Goal: Information Seeking & Learning: Learn about a topic

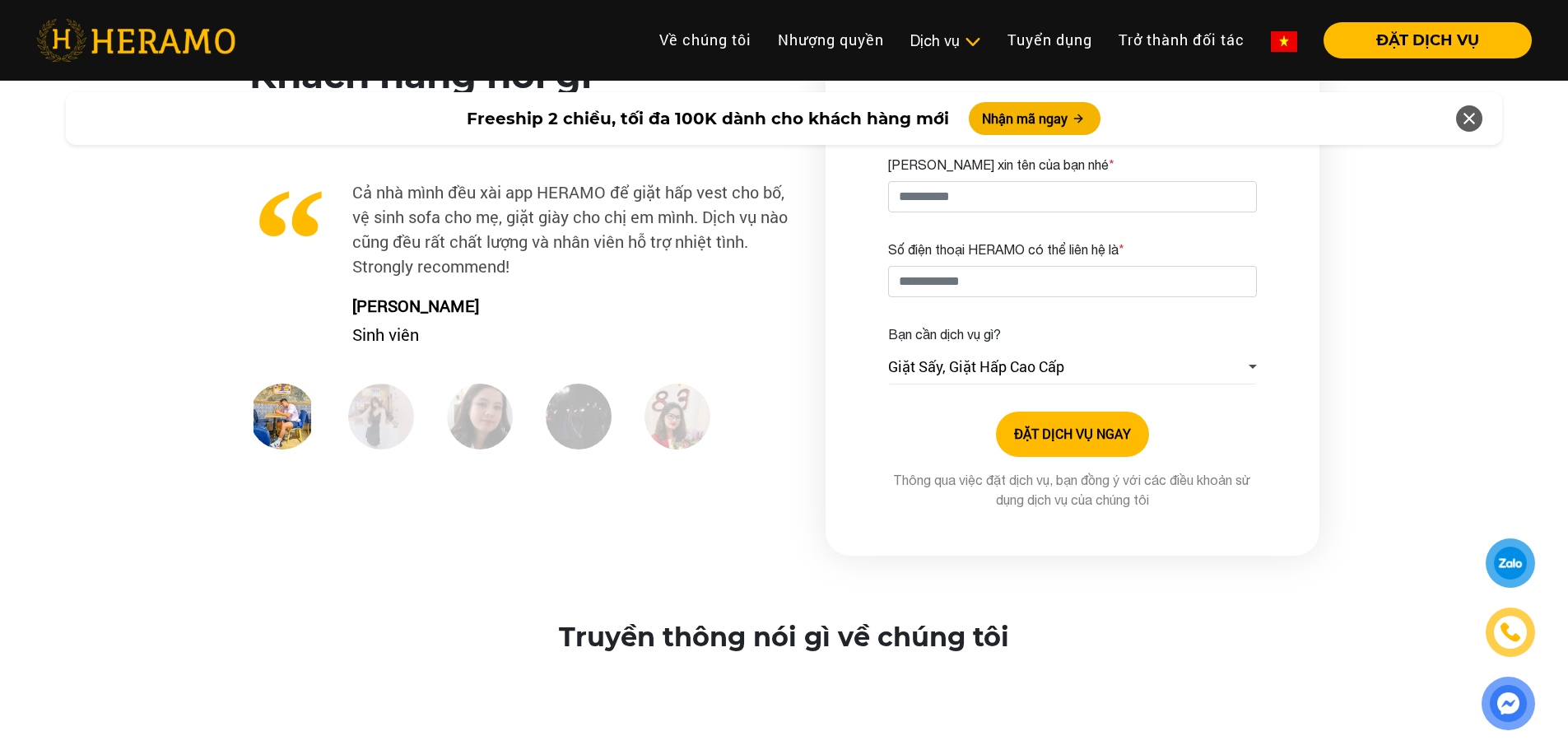
scroll to position [2469, 0]
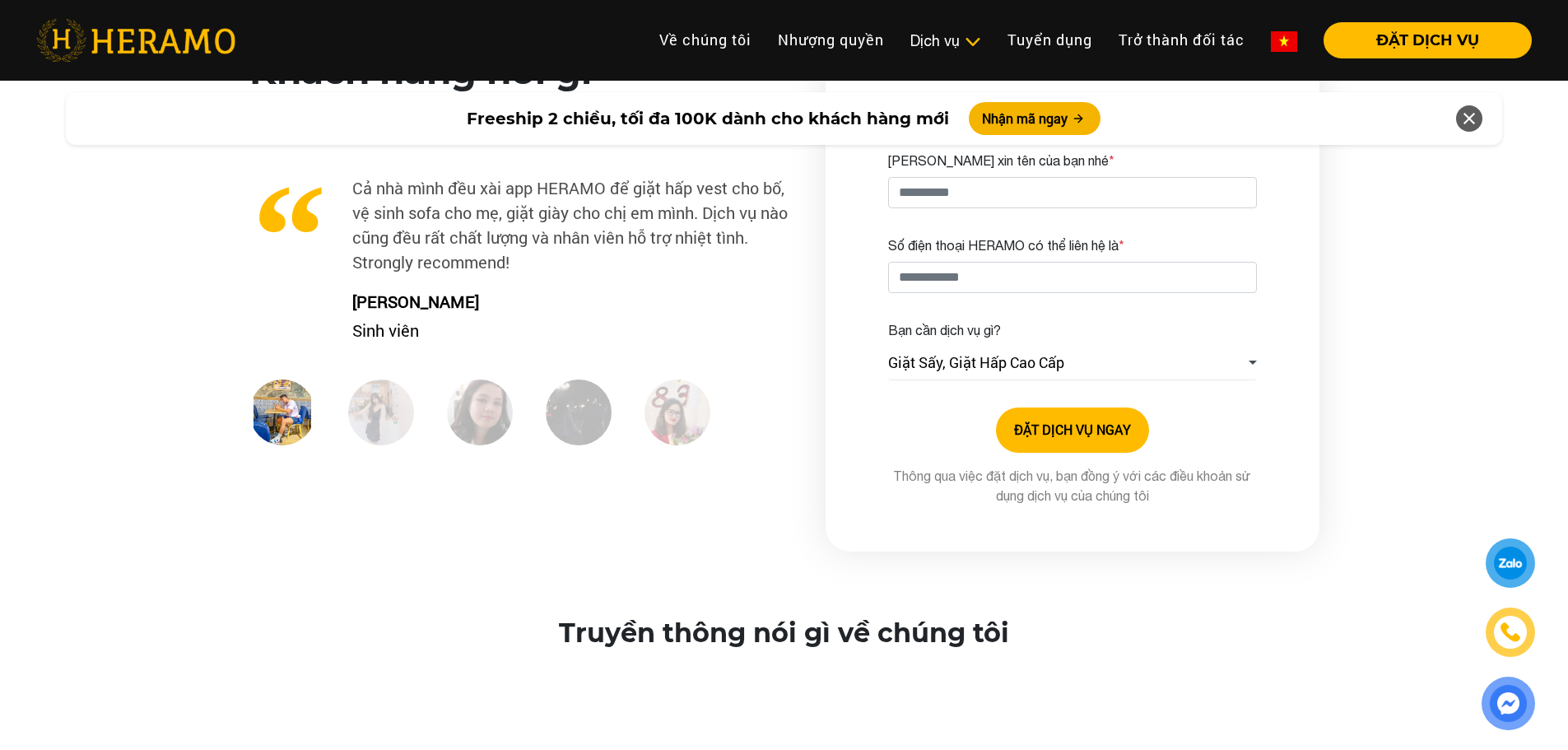
click at [373, 424] on img at bounding box center [380, 412] width 65 height 65
click at [464, 417] on img at bounding box center [479, 412] width 65 height 65
click at [586, 404] on img at bounding box center [578, 412] width 65 height 65
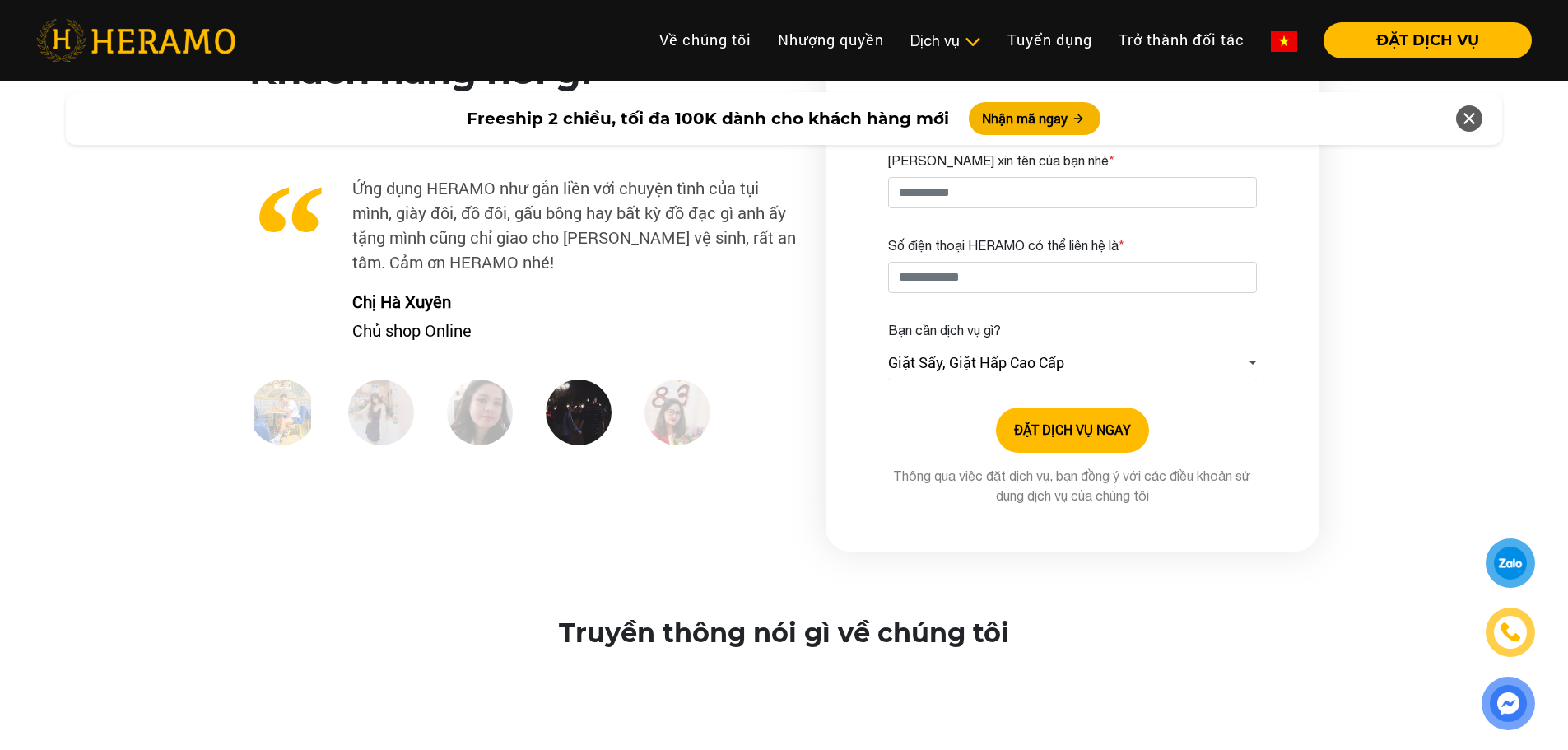
click at [715, 398] on div at bounding box center [693, 419] width 99 height 80
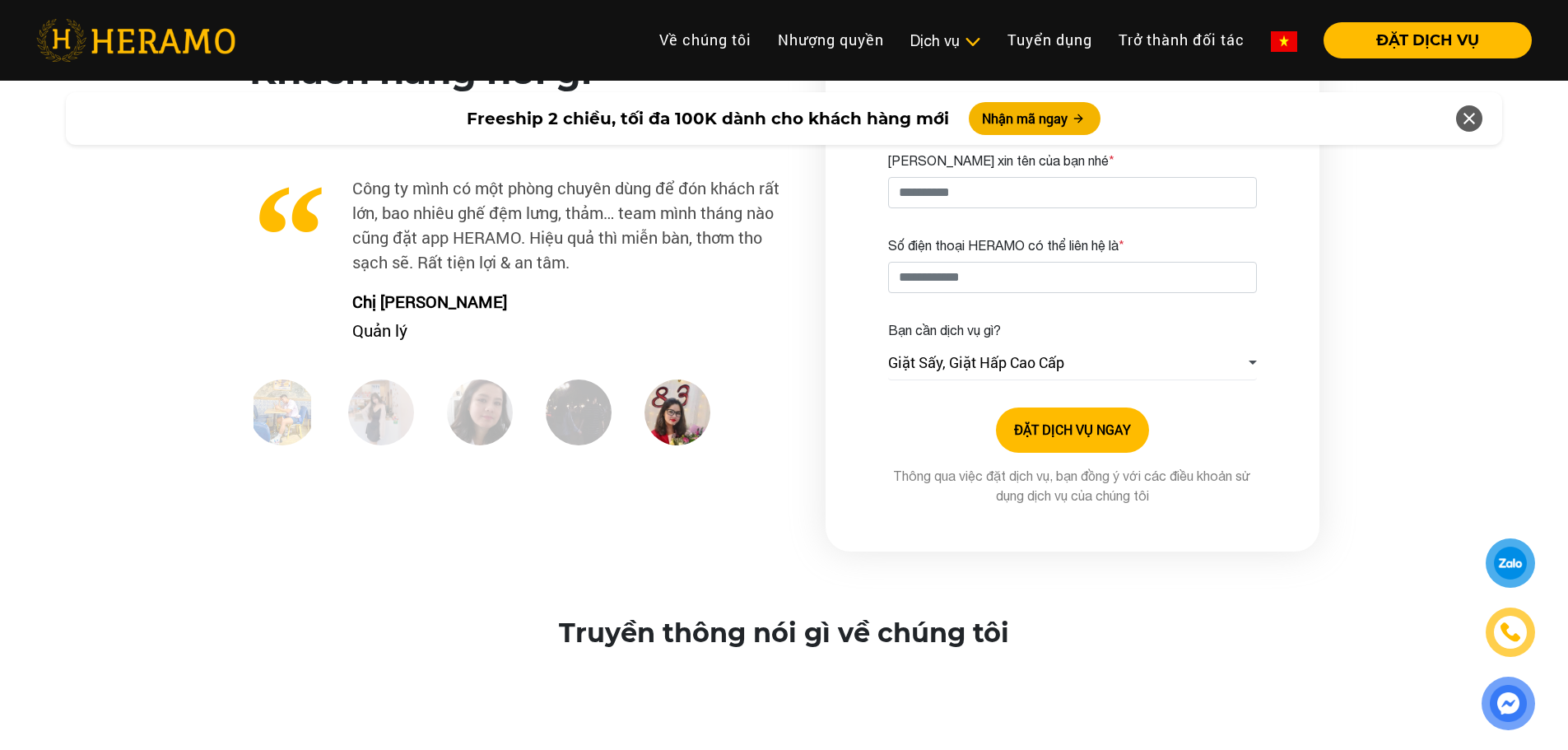
click at [674, 407] on img at bounding box center [676, 412] width 65 height 65
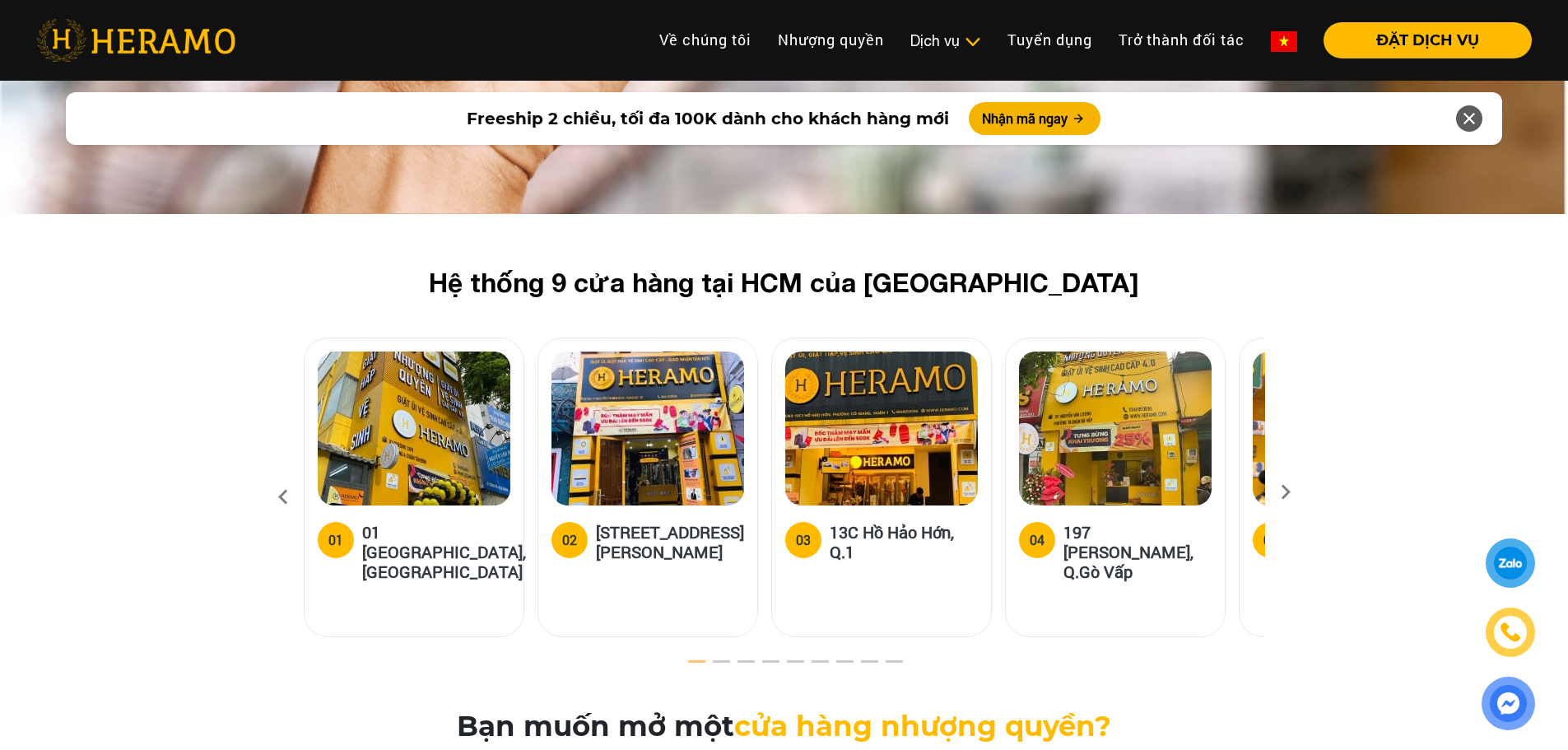
scroll to position [4691, 0]
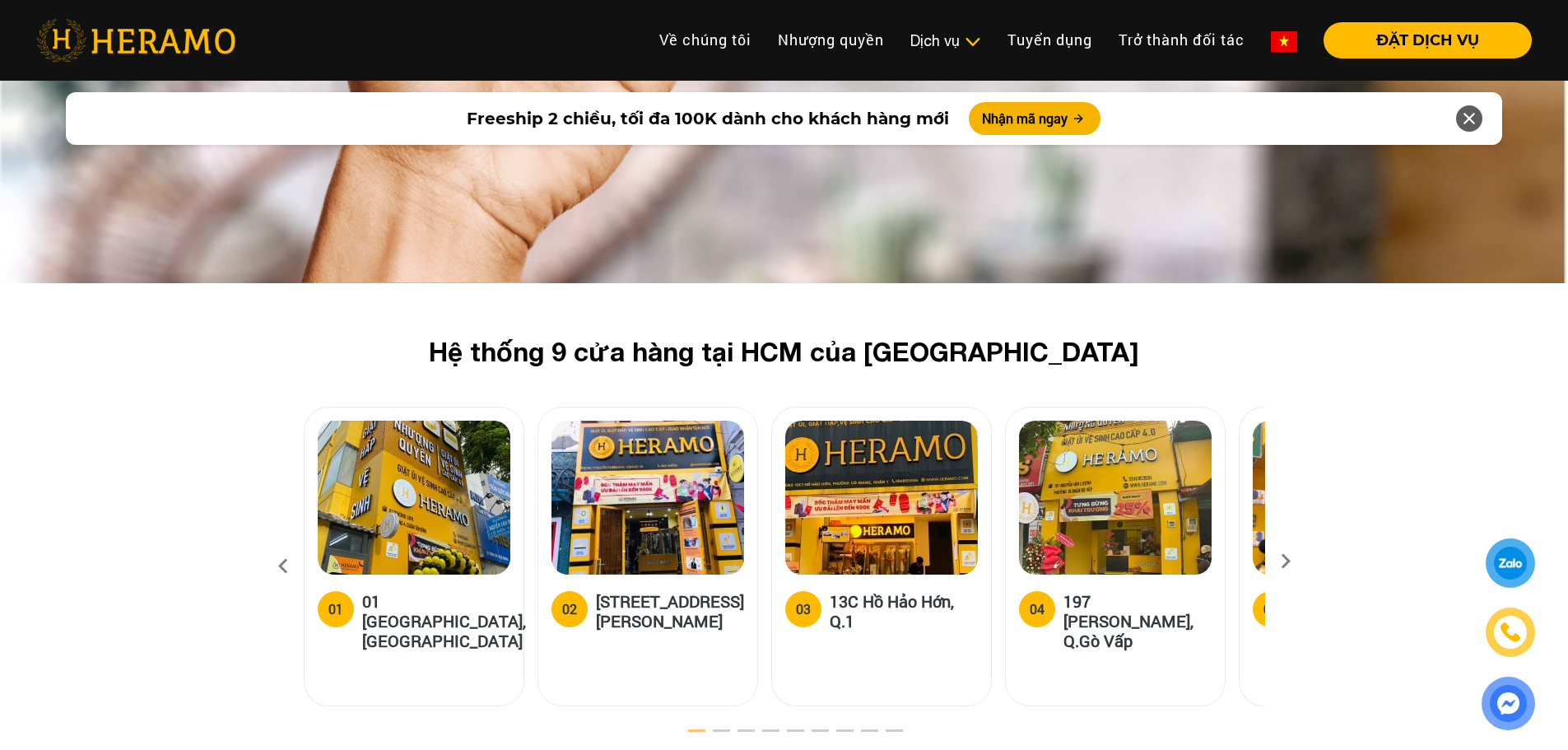
click at [1286, 562] on icon at bounding box center [1285, 567] width 30 height 11
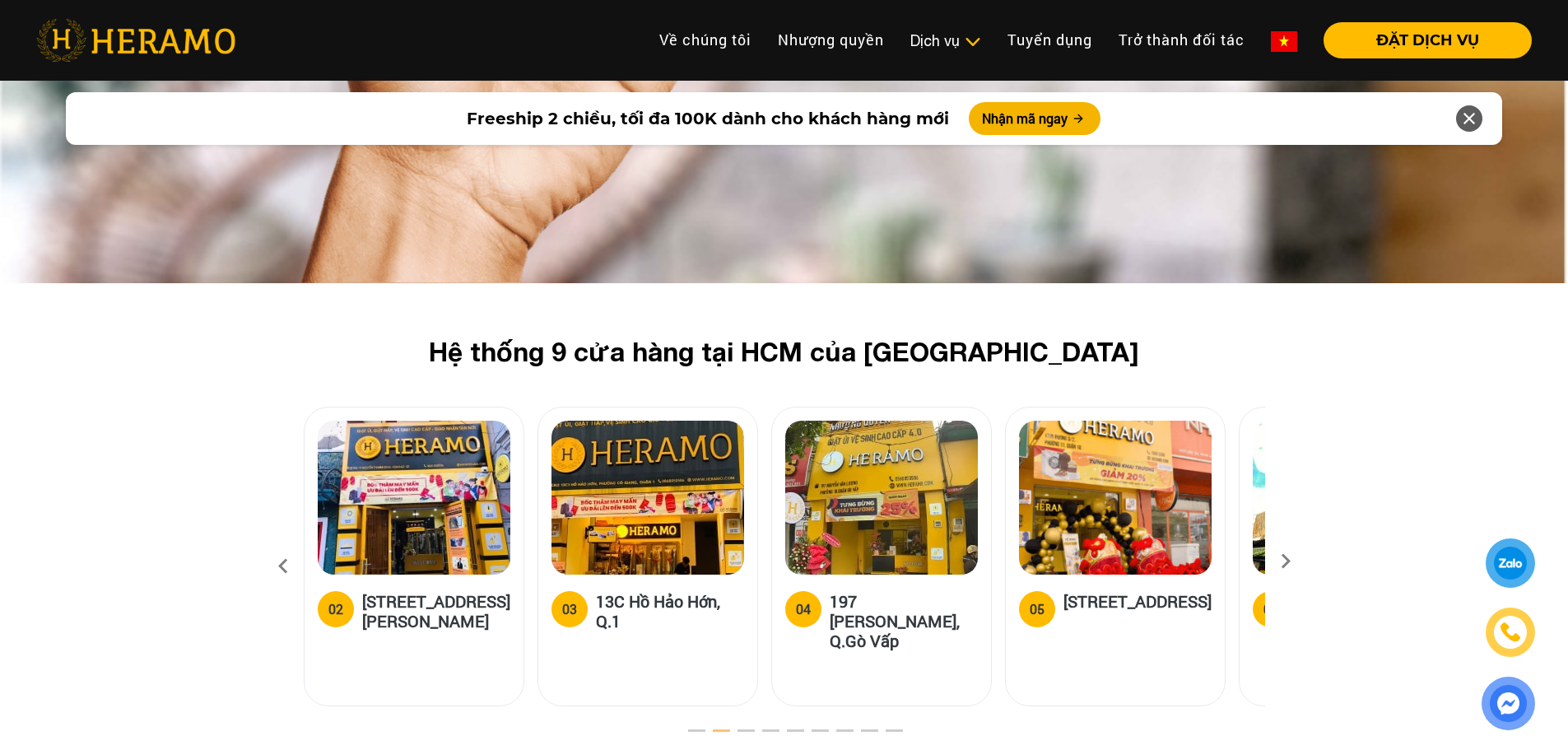
click at [1285, 562] on icon at bounding box center [1285, 567] width 30 height 11
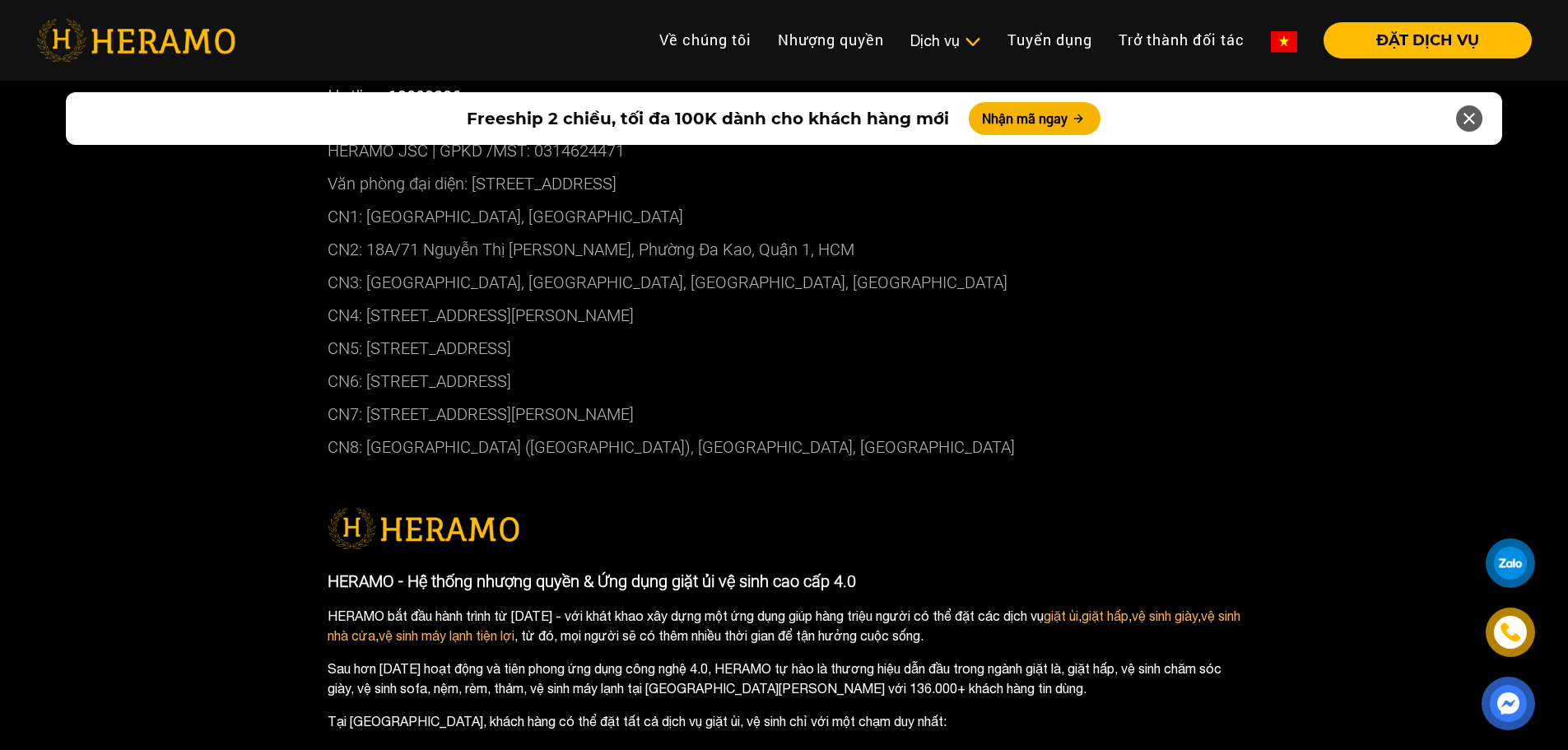
scroll to position [8806, 0]
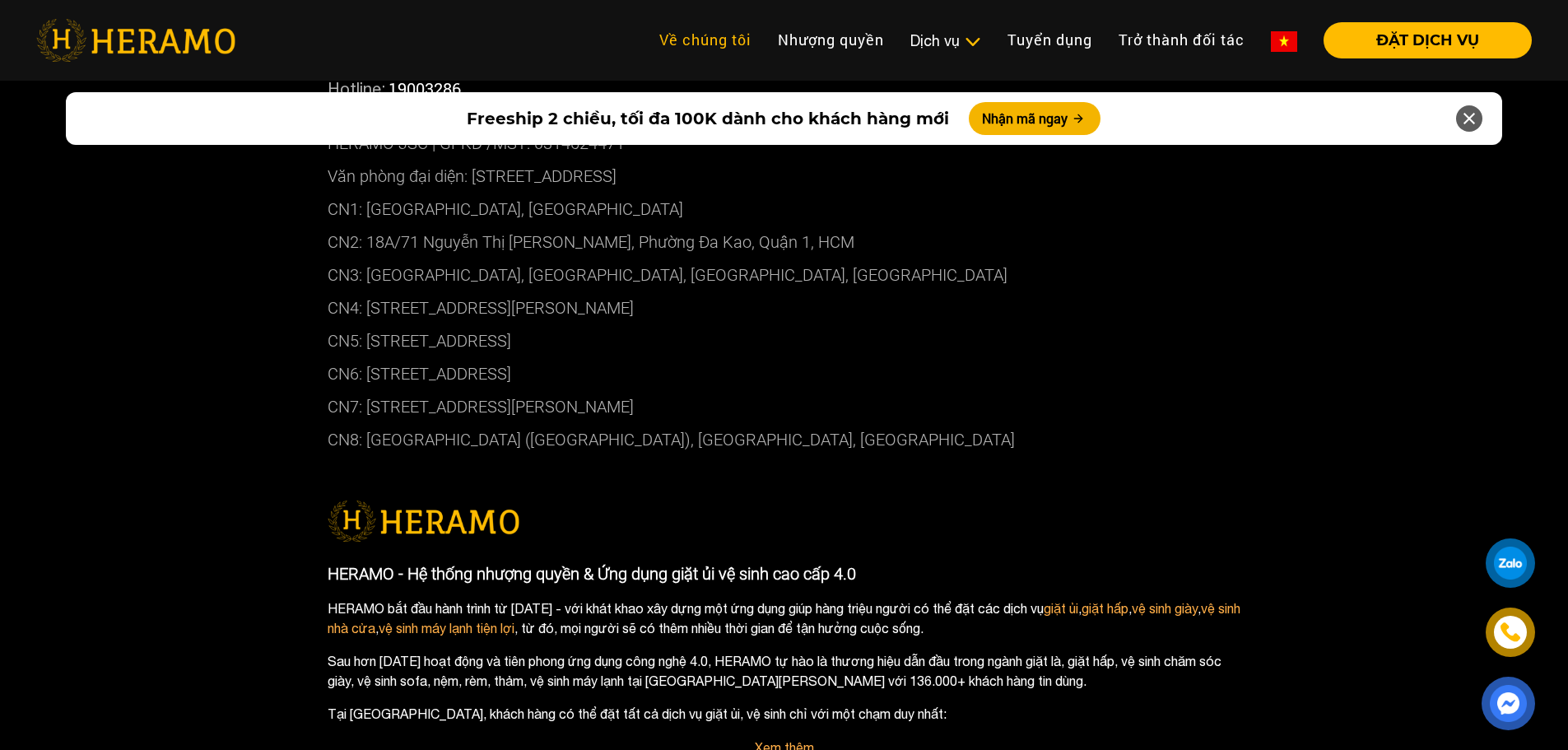
click at [702, 34] on link "Về chúng tôi" at bounding box center [705, 39] width 118 height 35
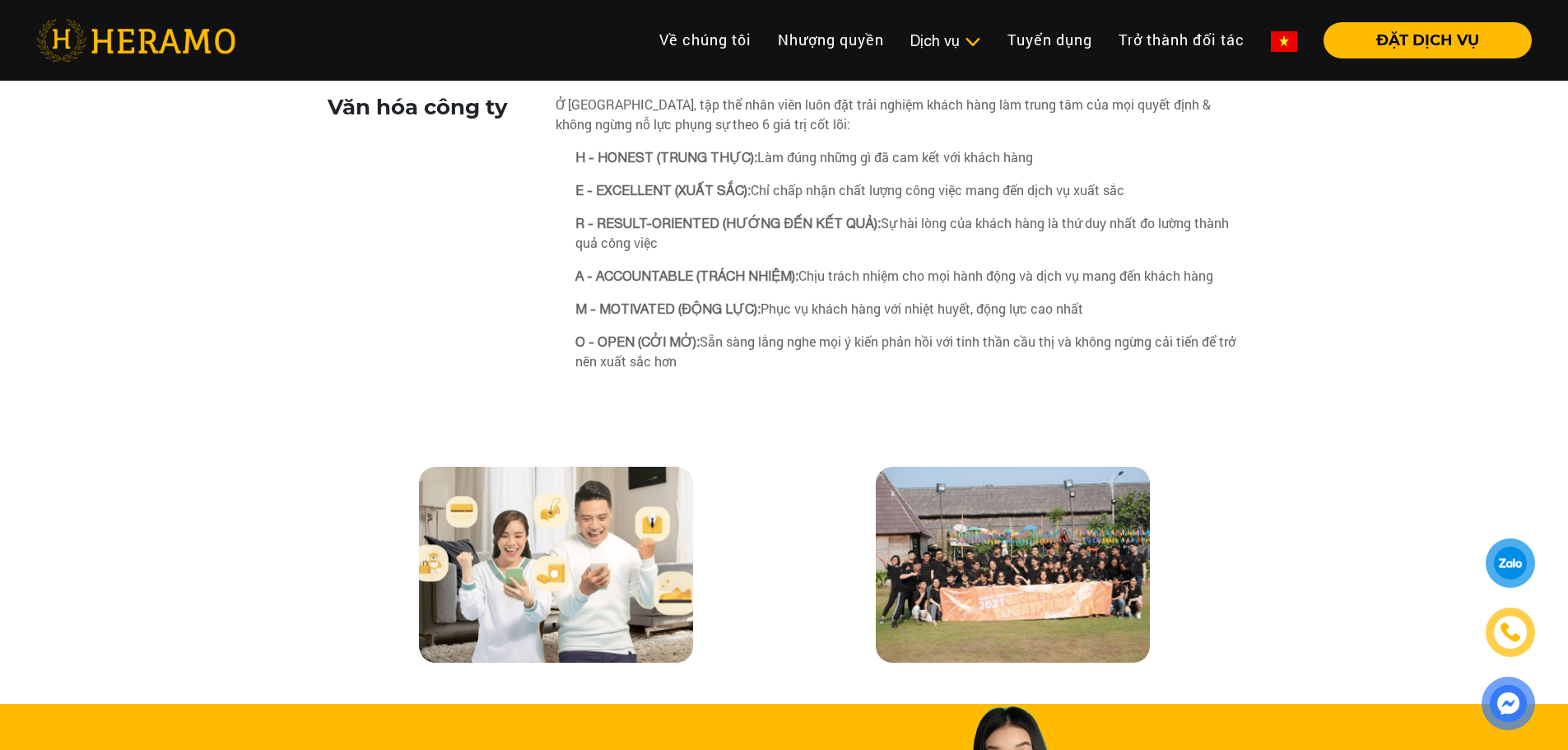
scroll to position [3045, 0]
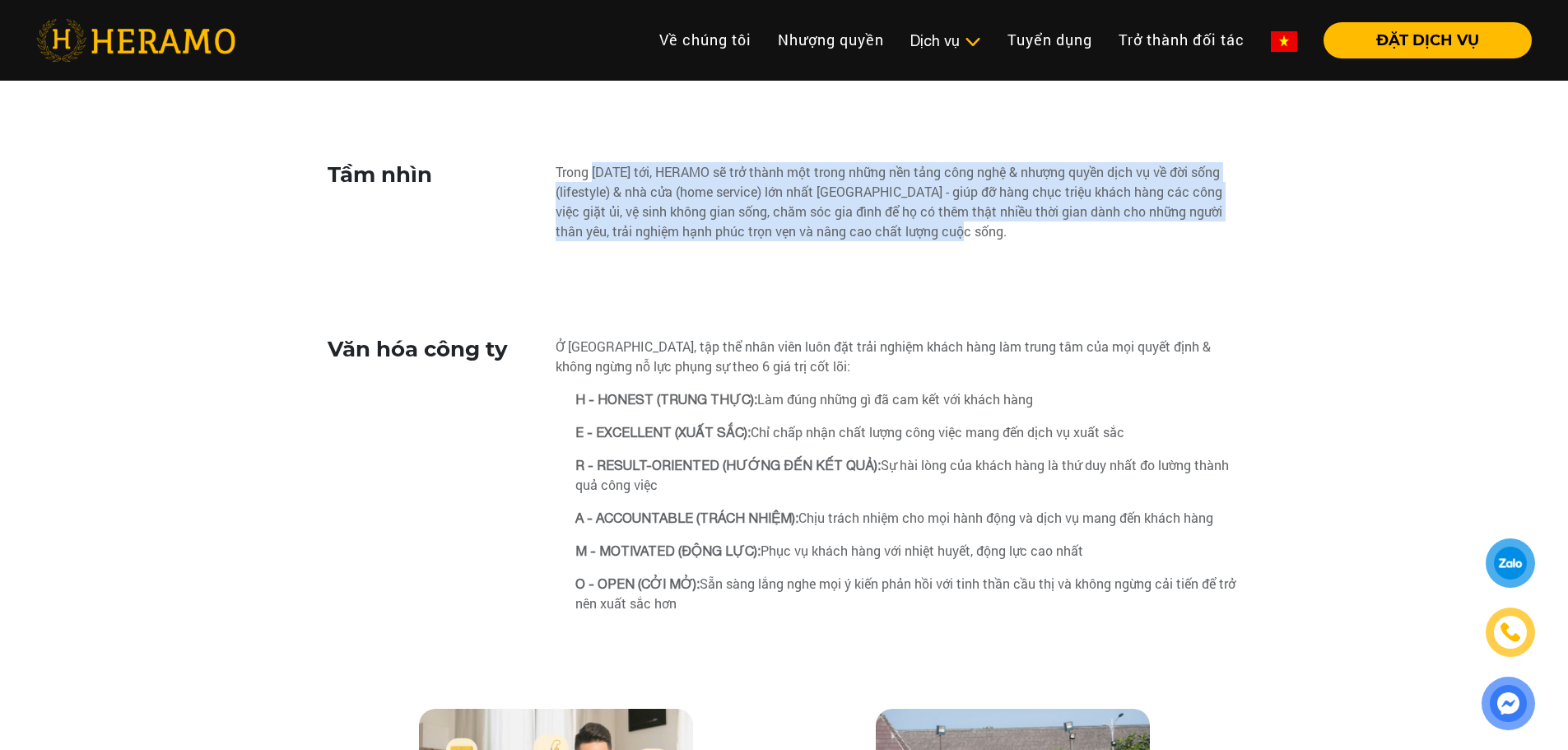
drag, startPoint x: 595, startPoint y: 173, endPoint x: 1007, endPoint y: 246, distance: 418.4
click at [1007, 246] on div "Trong [DATE] tới, HERAMO sẽ trở thành một trong những nền tảng công nghệ & nhượ…" at bounding box center [898, 208] width 685 height 92
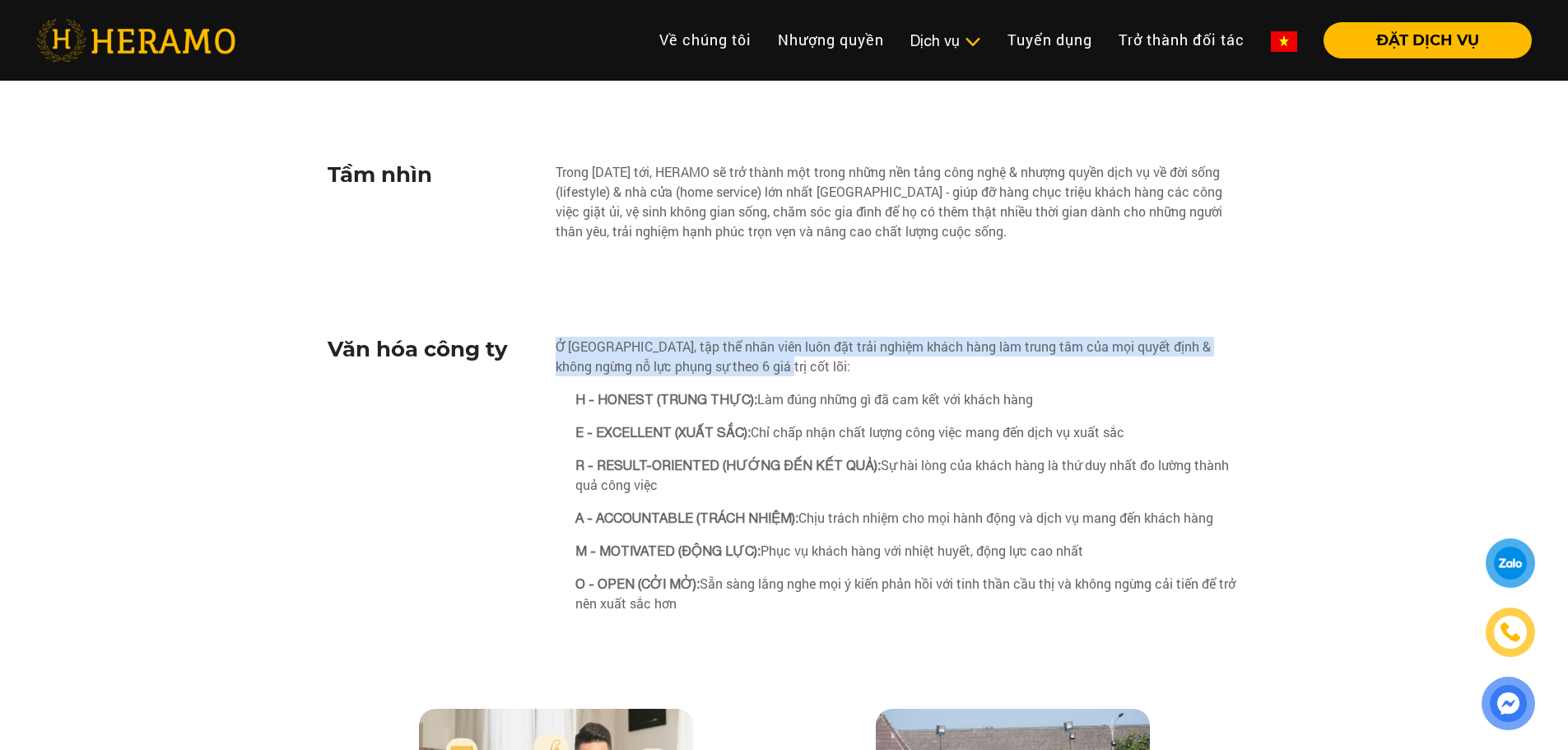
drag, startPoint x: 555, startPoint y: 353, endPoint x: 752, endPoint y: 364, distance: 197.3
click at [752, 364] on div "Ở [GEOGRAPHIC_DATA], tập thể nhân viên luôn đặt trải nghiệm khách hàng làm trun…" at bounding box center [898, 356] width 685 height 39
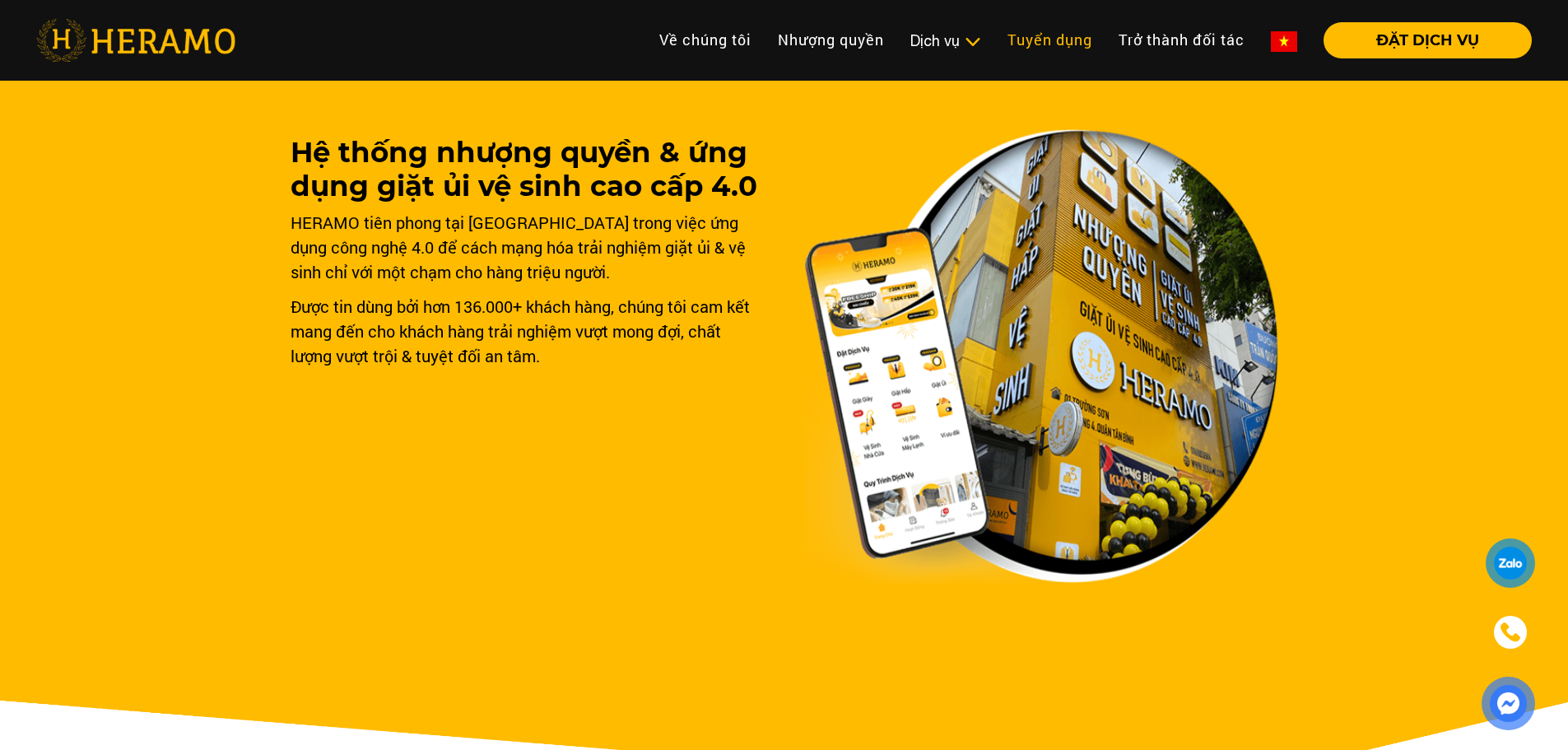
scroll to position [0, 0]
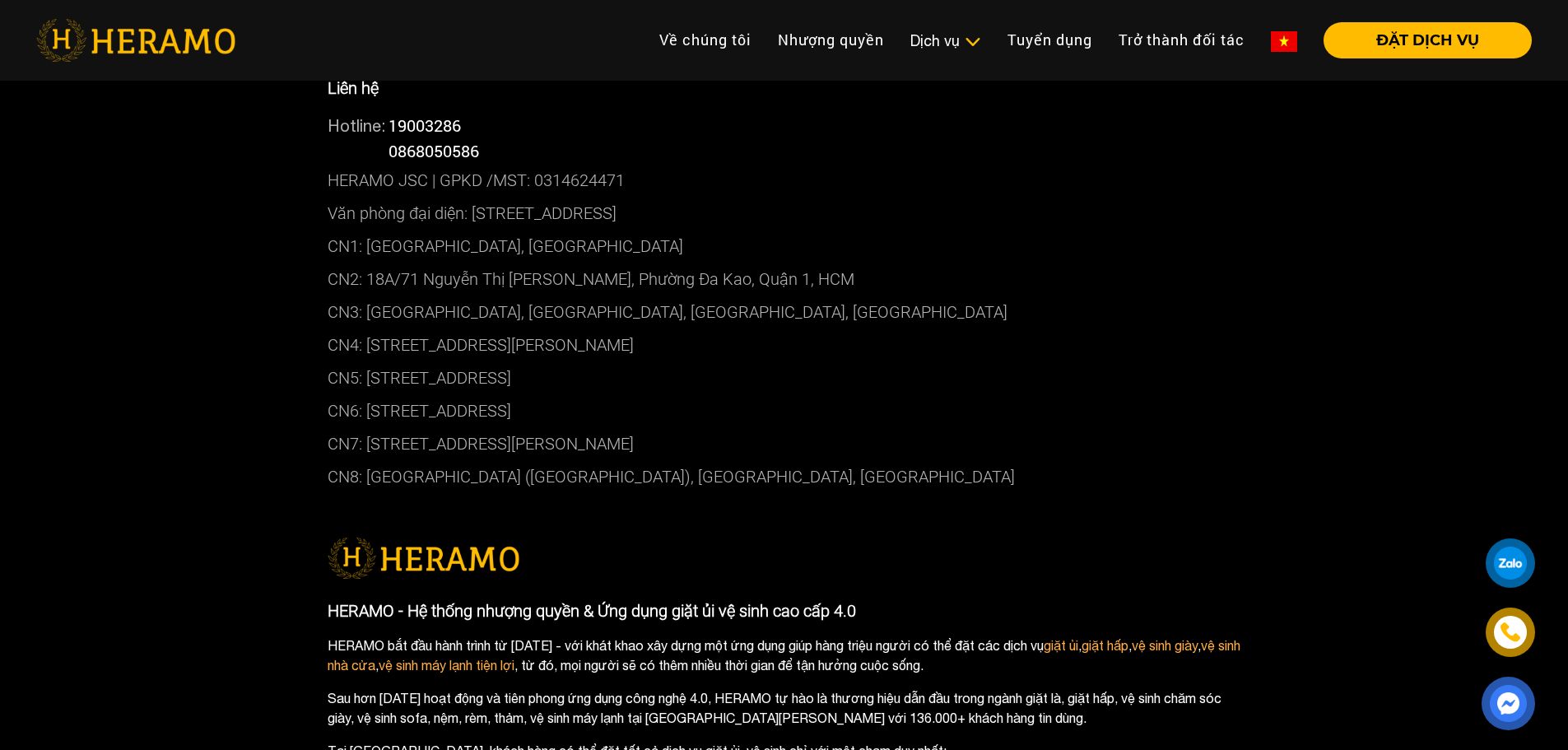
scroll to position [3842, 0]
